Goal: Transaction & Acquisition: Purchase product/service

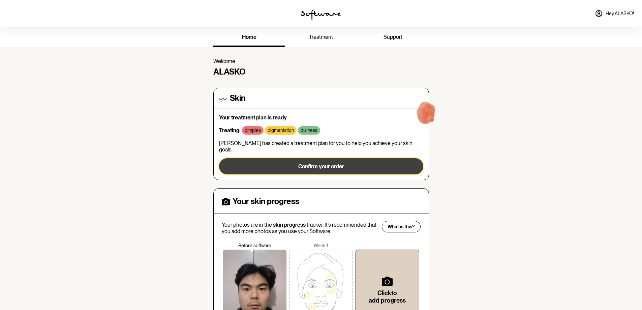
click at [329, 163] on span "Confirm your order" at bounding box center [321, 166] width 46 height 6
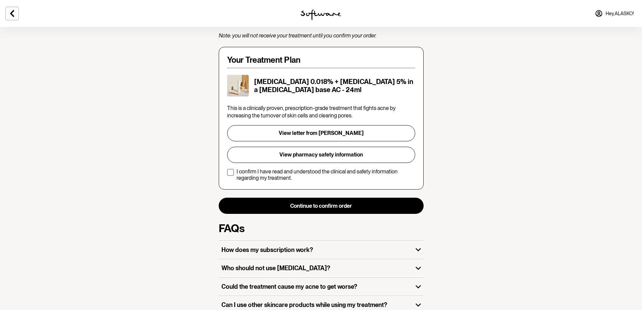
scroll to position [101, 0]
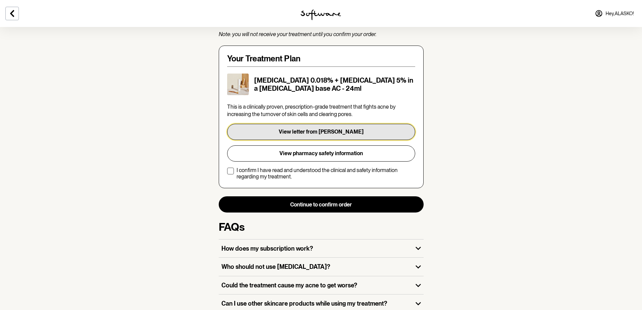
click at [309, 128] on button "View letter from [PERSON_NAME]" at bounding box center [321, 132] width 188 height 16
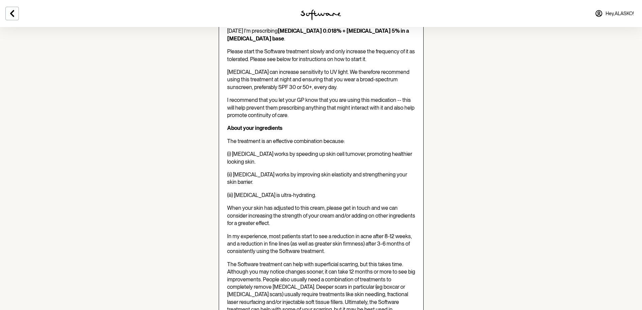
scroll to position [169, 0]
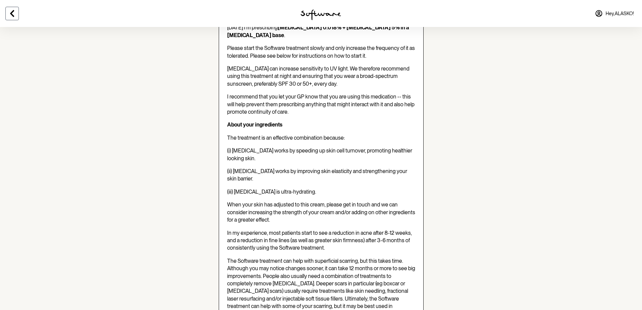
click at [12, 18] on button at bounding box center [11, 13] width 13 height 13
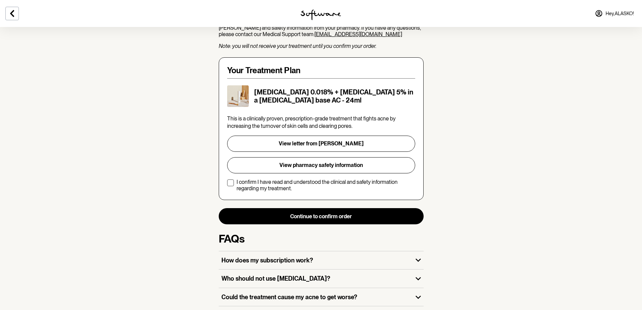
scroll to position [101, 0]
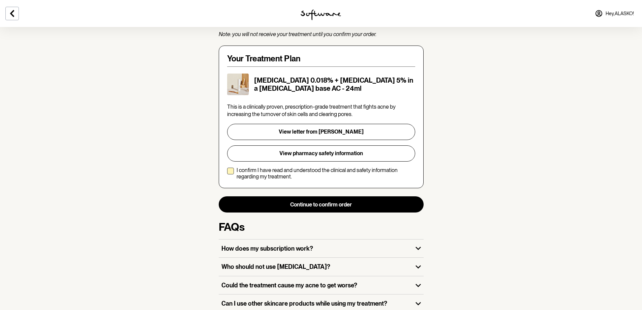
click at [310, 175] on p "I confirm I have read and understood the clinical and safety information regard…" at bounding box center [326, 173] width 179 height 13
click at [227, 174] on input "I confirm I have read and understood the clinical and safety information regard…" at bounding box center [227, 173] width 0 height 0
checkbox input "true"
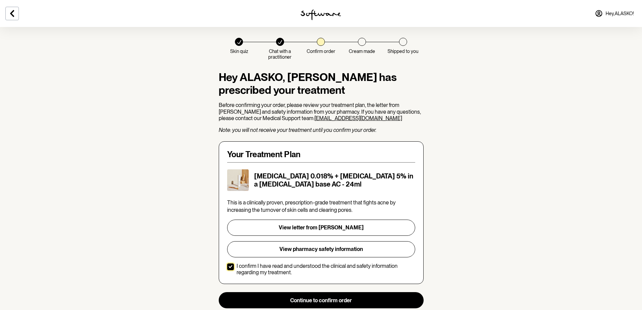
scroll to position [0, 0]
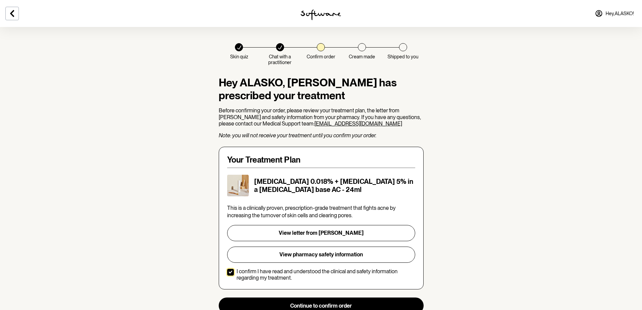
click at [363, 47] on div at bounding box center [362, 47] width 8 height 8
click at [506, 143] on section "Skin quiz Chat with a practitioner Confirm order Cream made Shipped to you Hey …" at bounding box center [321, 244] width 642 height 488
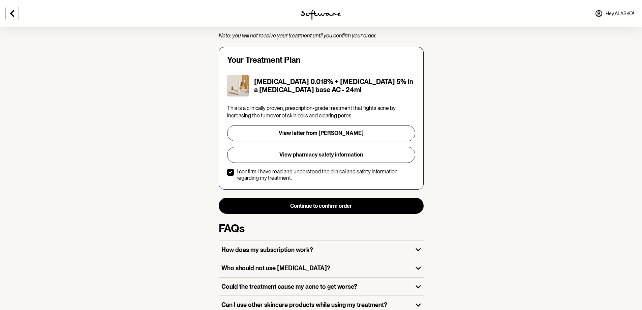
scroll to position [135, 0]
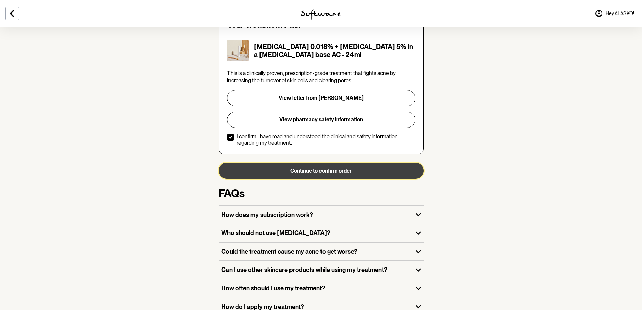
click at [351, 168] on button "Continue to confirm order" at bounding box center [321, 170] width 205 height 16
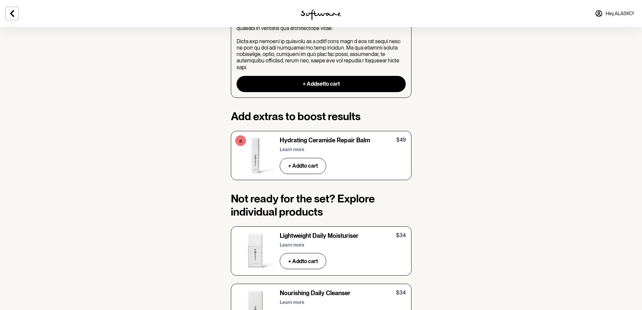
scroll to position [1103, 0]
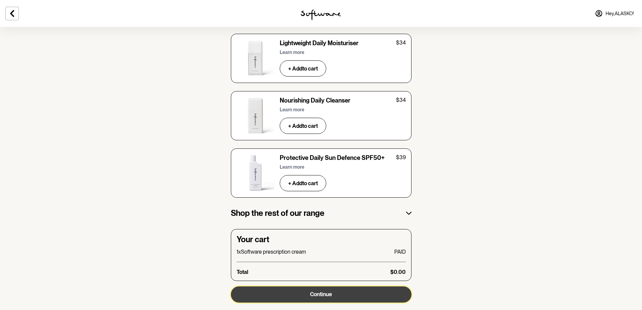
click at [330, 291] on span "Continue" at bounding box center [321, 294] width 22 height 6
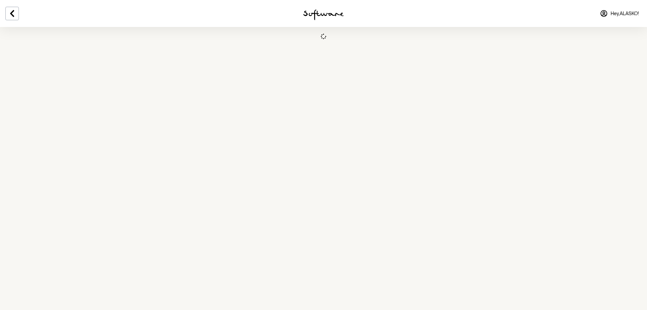
select select "NSW"
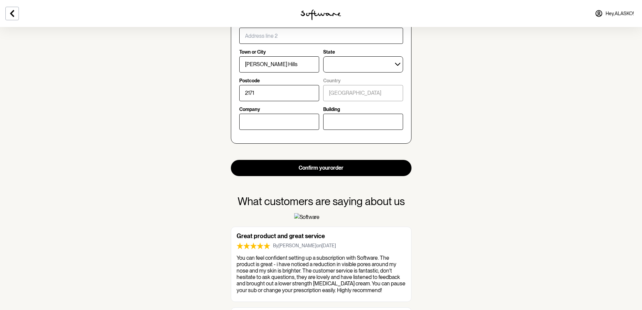
scroll to position [371, 0]
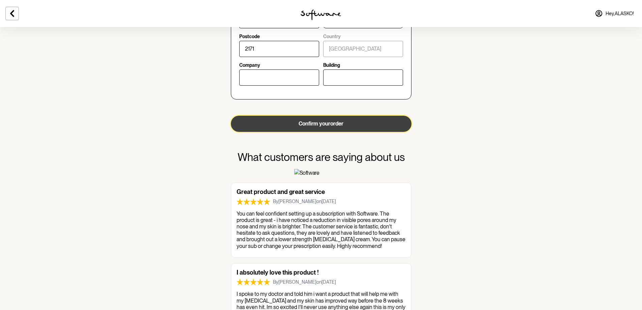
click at [331, 126] on button "Confirm your order" at bounding box center [321, 124] width 181 height 16
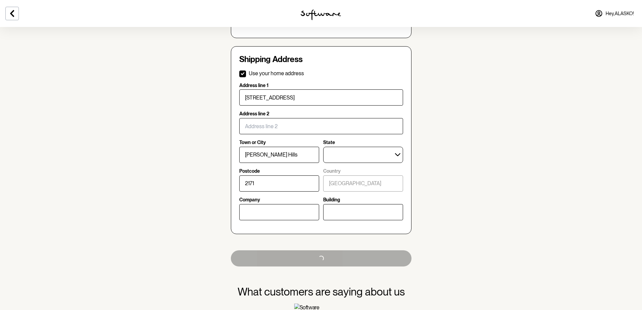
scroll to position [236, 0]
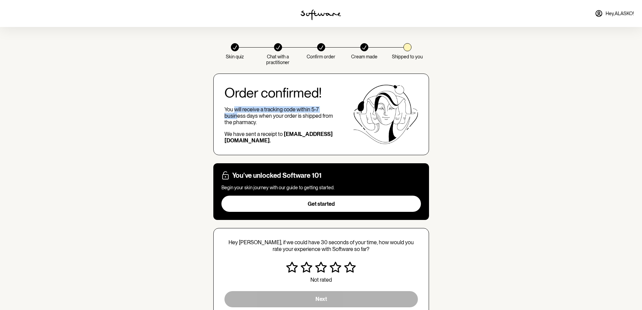
drag, startPoint x: 234, startPoint y: 109, endPoint x: 237, endPoint y: 114, distance: 6.2
click at [237, 114] on p "You will receive a tracking code within 5-7 business days when your order is sh…" at bounding box center [281, 116] width 115 height 20
click at [160, 132] on section "Skin quiz Chat with a practitioner Confirm order Cream made Shipped to you Orde…" at bounding box center [321, 179] width 642 height 359
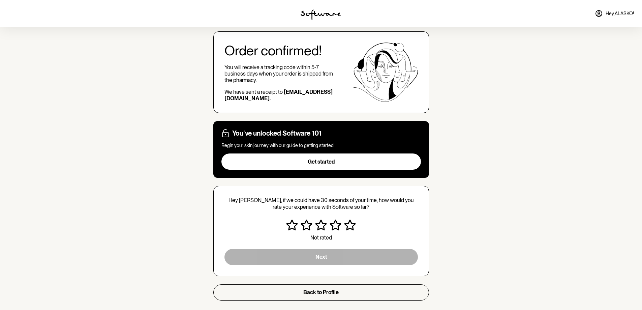
scroll to position [49, 0]
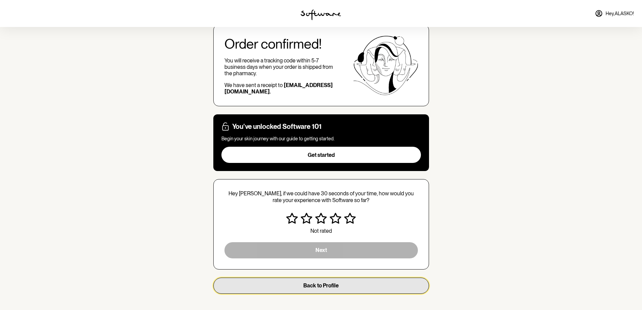
click at [344, 287] on button "Back to Profile" at bounding box center [321, 285] width 216 height 16
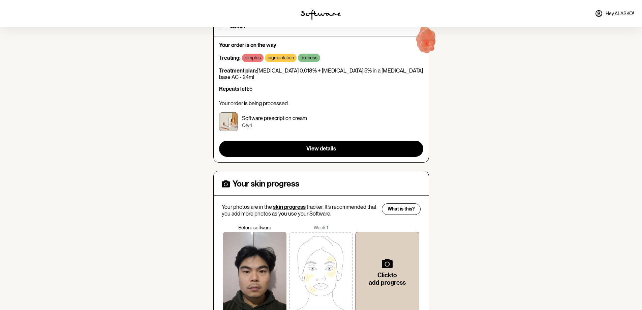
scroll to position [135, 0]
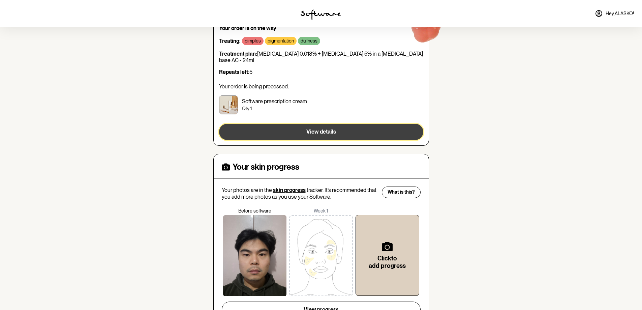
click at [323, 128] on span "View details" at bounding box center [321, 131] width 30 height 6
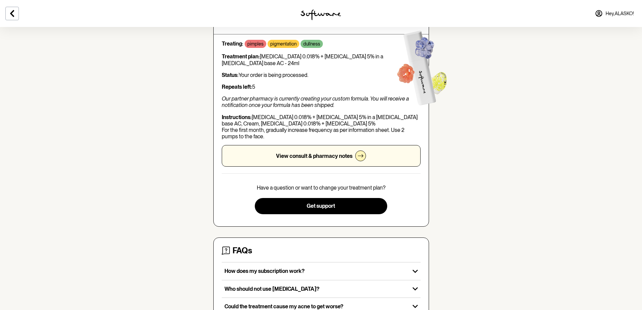
scroll to position [67, 0]
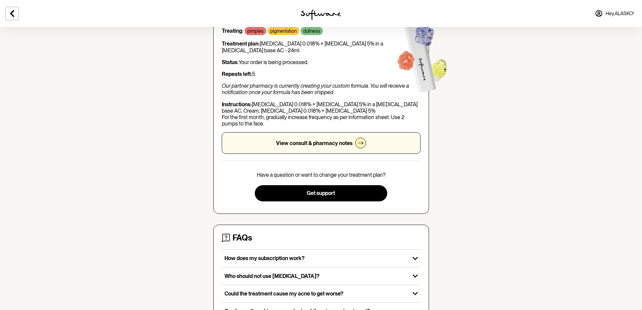
click at [356, 144] on div at bounding box center [360, 143] width 11 height 11
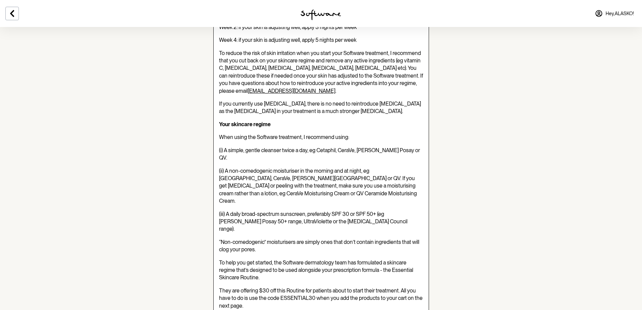
scroll to position [438, 0]
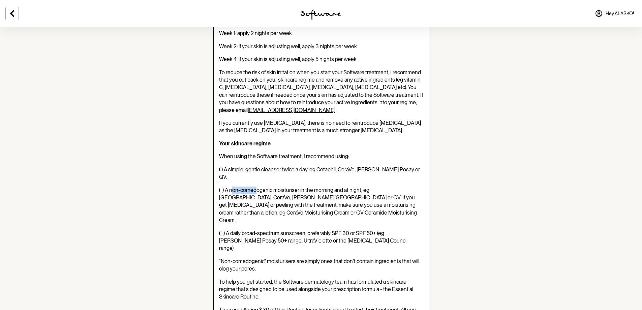
drag, startPoint x: 256, startPoint y: 151, endPoint x: 232, endPoint y: 151, distance: 23.9
click at [232, 187] on span "(ii) A non-comedogenic moisturiser in the morning and at night, eg Cetaphil, Ce…" at bounding box center [318, 205] width 198 height 37
click at [385, 187] on span "(ii) A non-comedogenic moisturiser in the morning and at night, eg Cetaphil, Ce…" at bounding box center [318, 205] width 198 height 37
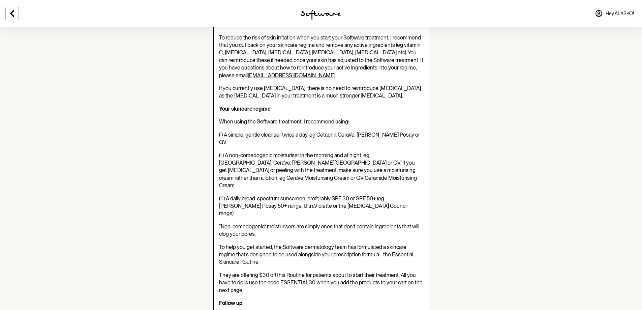
scroll to position [472, 0]
drag, startPoint x: 315, startPoint y: 106, endPoint x: 388, endPoint y: 106, distance: 72.8
click at [388, 132] on span "(i) A simple, gentle cleanser twice a day, eg Cetaphil, CeraVe, La Roche Posay …" at bounding box center [319, 139] width 201 height 14
click at [390, 153] on span "(ii) A non-comedogenic moisturiser in the morning and at night, eg Cetaphil, Ce…" at bounding box center [318, 171] width 198 height 37
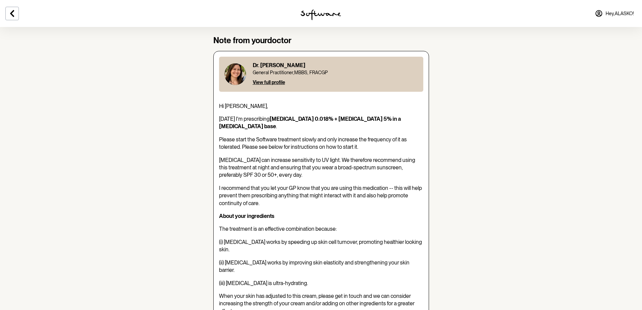
scroll to position [0, 0]
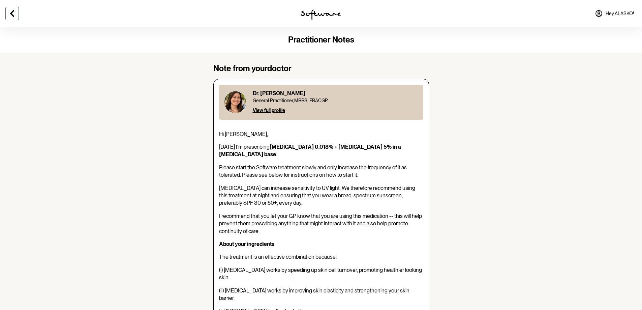
click at [11, 12] on icon at bounding box center [12, 13] width 4 height 7
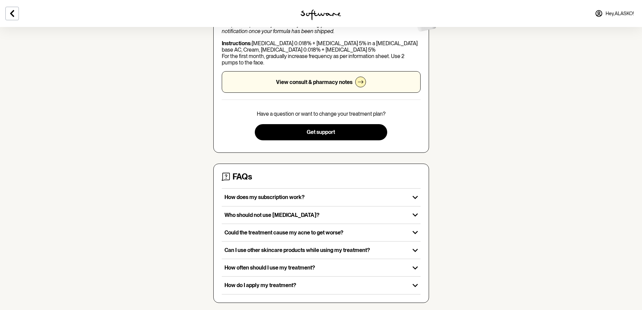
scroll to position [143, 0]
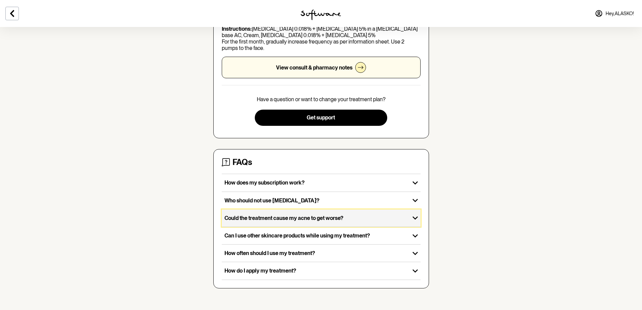
click at [265, 216] on p "Could the treatment cause my acne to get worse?" at bounding box center [315, 218] width 183 height 6
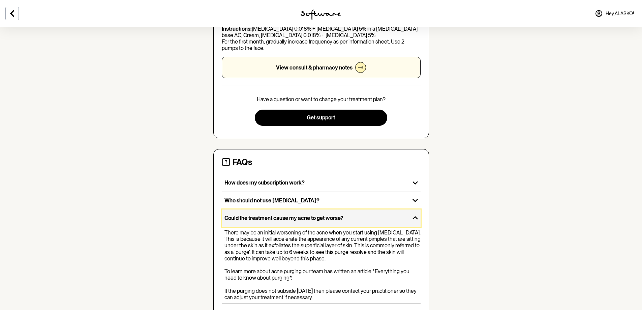
click at [290, 217] on p "Could the treatment cause my acne to get worse?" at bounding box center [315, 218] width 183 height 6
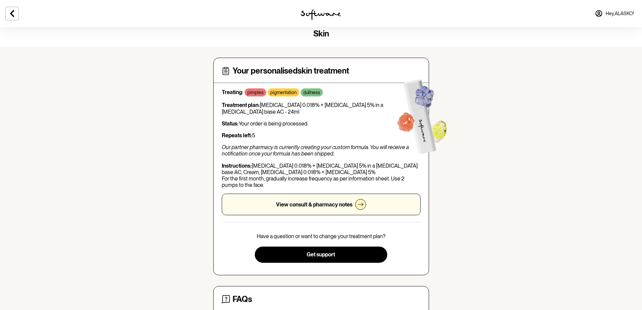
scroll to position [0, 0]
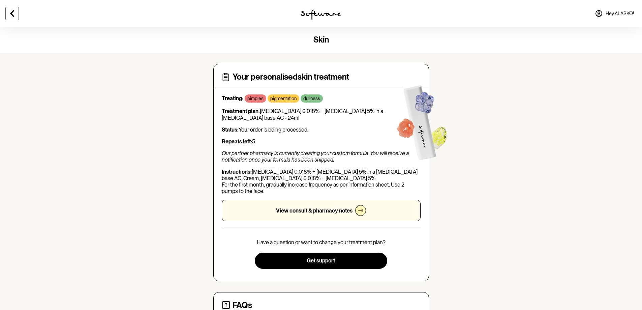
click at [11, 13] on icon at bounding box center [12, 13] width 4 height 7
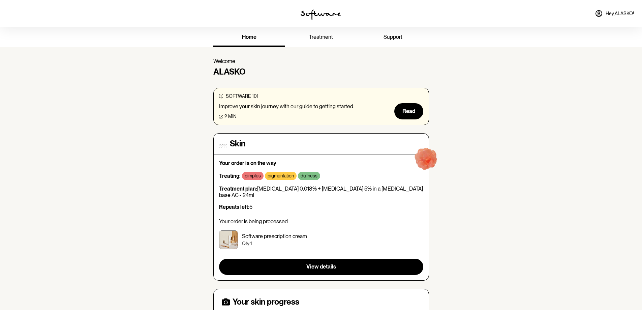
click at [325, 34] on span "treatment" at bounding box center [321, 37] width 24 height 6
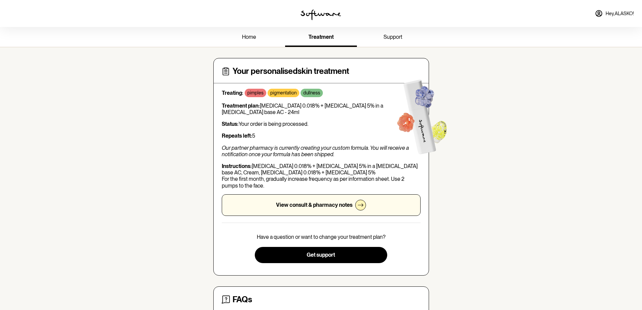
click at [258, 41] on link "home" at bounding box center [249, 37] width 72 height 19
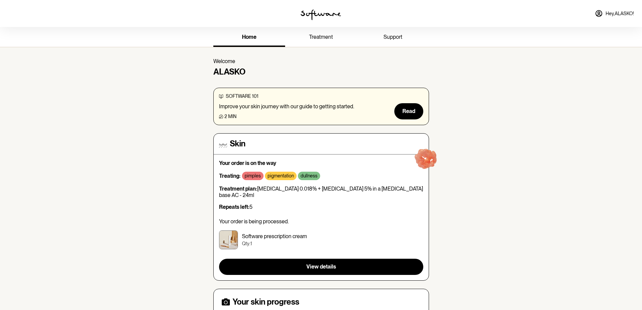
click at [325, 11] on img at bounding box center [321, 14] width 40 height 11
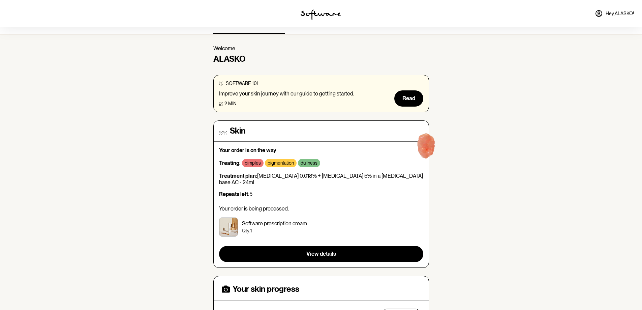
scroll to position [67, 0]
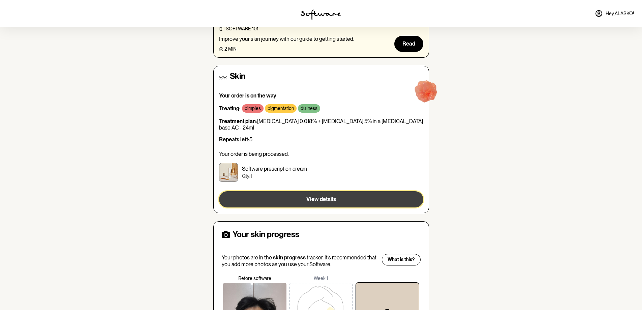
click at [326, 191] on button "View details" at bounding box center [321, 199] width 204 height 16
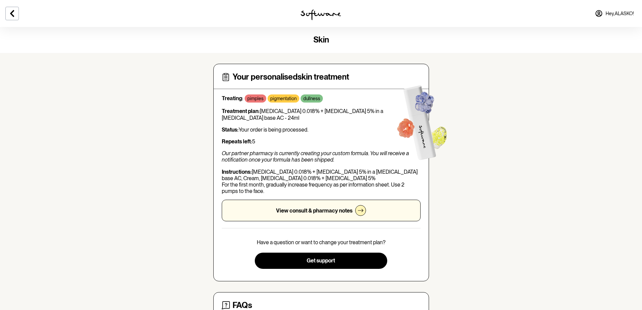
click at [325, 12] on img at bounding box center [321, 14] width 40 height 11
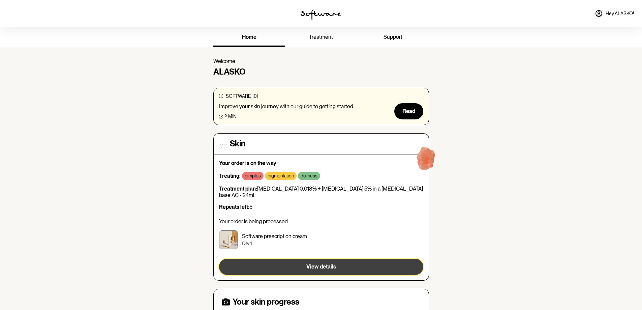
click at [315, 259] on button "View details" at bounding box center [321, 267] width 204 height 16
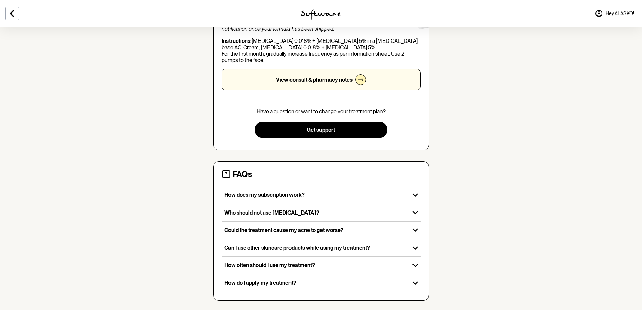
scroll to position [109, 0]
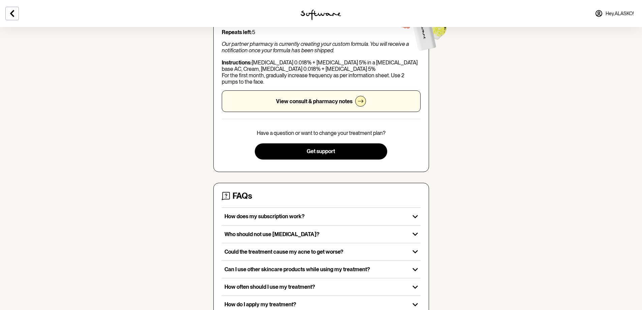
click at [312, 101] on p "View consult & pharmacy notes" at bounding box center [314, 101] width 77 height 6
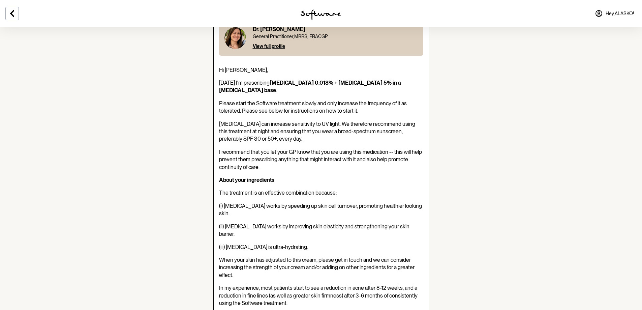
scroll to position [67, 0]
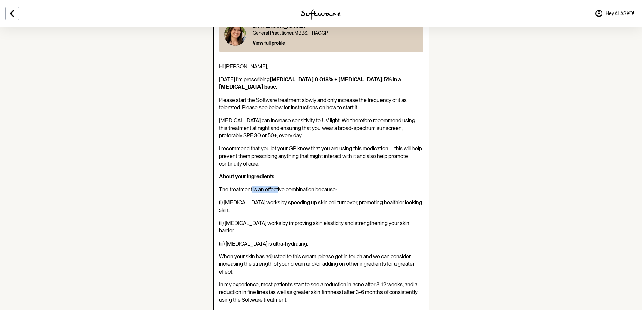
drag, startPoint x: 252, startPoint y: 183, endPoint x: 277, endPoint y: 183, distance: 25.3
click at [277, 186] on span "The treatment is an effective combination because:" at bounding box center [278, 189] width 118 height 6
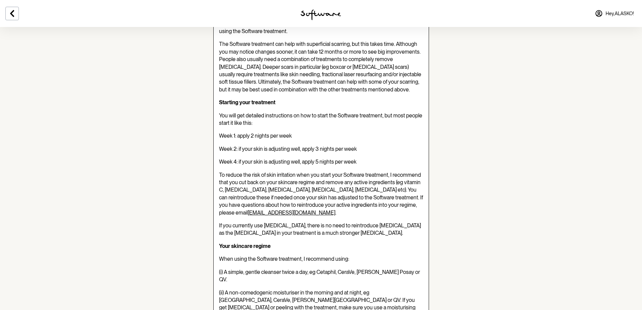
scroll to position [337, 0]
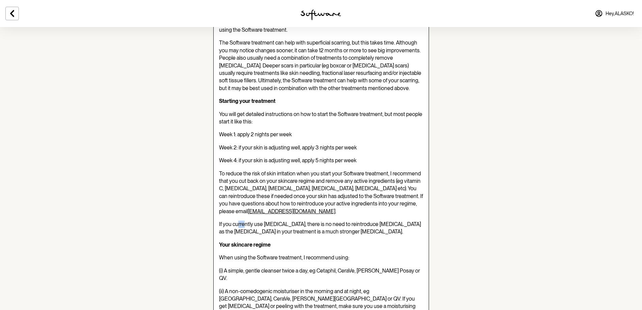
drag, startPoint x: 245, startPoint y: 193, endPoint x: 237, endPoint y: 197, distance: 8.9
click at [237, 221] on span "If you currently use retinol, there is no need to reintroduce retinol as the tr…" at bounding box center [320, 228] width 202 height 14
click at [366, 220] on p "If you currently use retinol, there is no need to reintroduce retinol as the tr…" at bounding box center [321, 227] width 204 height 15
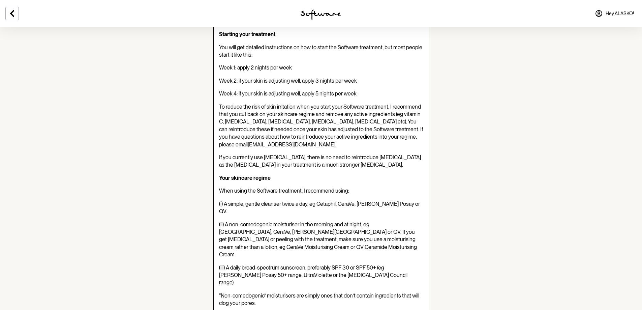
scroll to position [404, 0]
drag, startPoint x: 241, startPoint y: 173, endPoint x: 283, endPoint y: 170, distance: 42.3
click at [283, 200] on span "(i) A simple, gentle cleanser twice a day, eg Cetaphil, CeraVe, La Roche Posay …" at bounding box center [319, 207] width 201 height 14
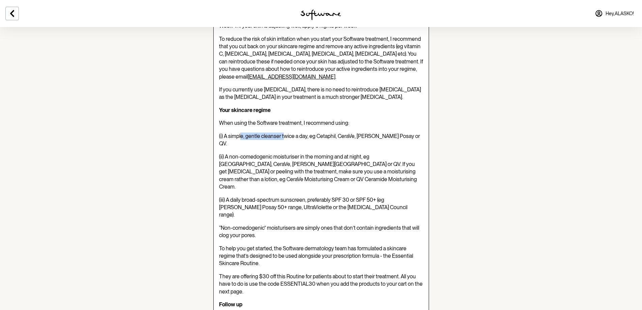
scroll to position [472, 0]
drag, startPoint x: 232, startPoint y: 118, endPoint x: 361, endPoint y: 119, distance: 129.4
click at [361, 153] on span "(ii) A non-comedogenic moisturiser in the morning and at night, eg Cetaphil, Ce…" at bounding box center [318, 171] width 198 height 37
